Goal: Find specific page/section: Find specific page/section

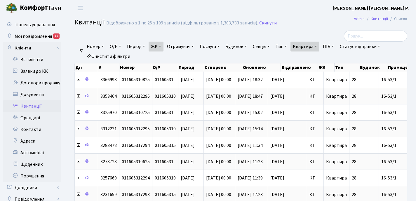
select select "25"
click at [319, 46] on link "Квартира" at bounding box center [304, 47] width 29 height 10
type input "1"
type input "133"
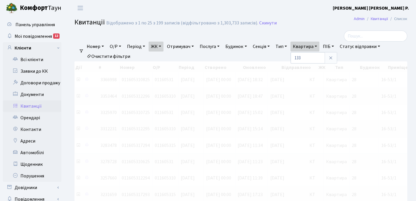
click at [163, 45] on link "ЖК" at bounding box center [155, 47] width 15 height 10
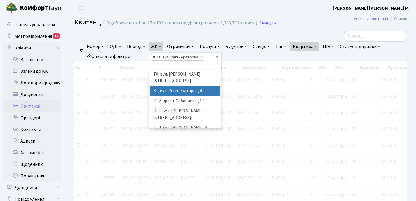
click at [155, 57] on span "×" at bounding box center [154, 58] width 2 height 6
select select
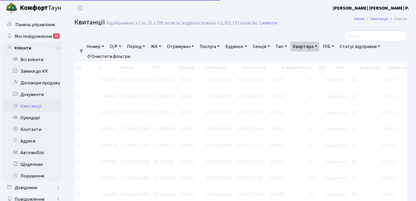
click at [162, 46] on link "ЖК" at bounding box center [155, 47] width 15 height 10
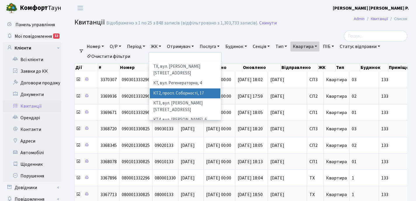
scroll to position [43, 0]
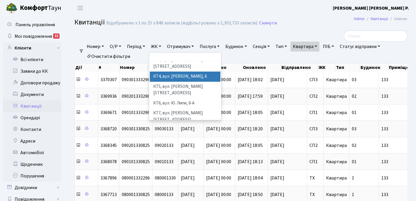
click at [183, 72] on li "КТ4, вул. [PERSON_NAME], 6" at bounding box center [185, 77] width 71 height 10
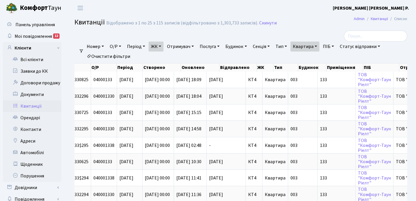
scroll to position [0, 197]
